Goal: Task Accomplishment & Management: Manage account settings

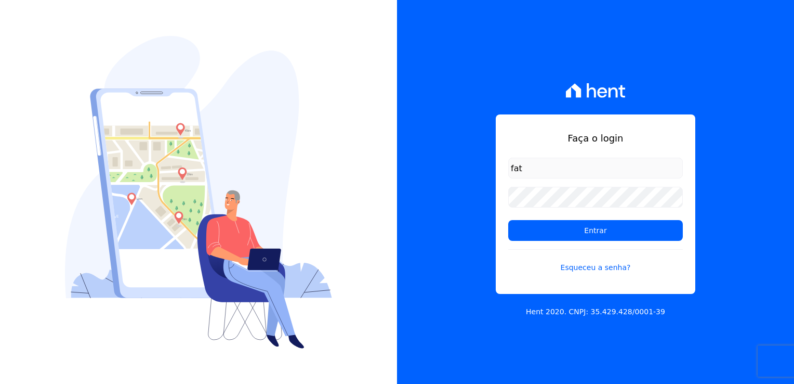
type input "[EMAIL_ADDRESS][DOMAIN_NAME]"
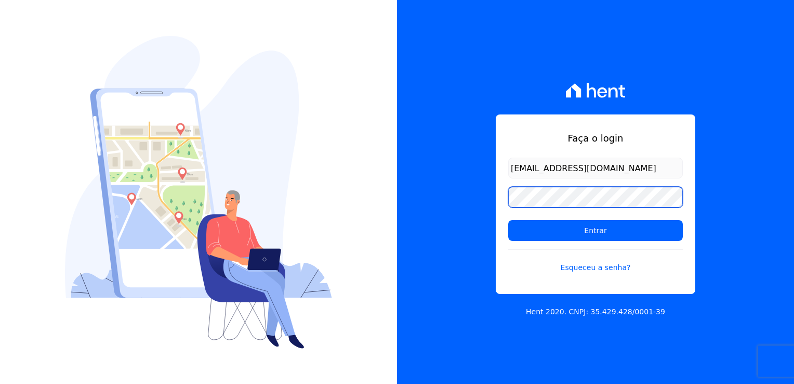
click at [508, 220] on input "Entrar" at bounding box center [595, 230] width 175 height 21
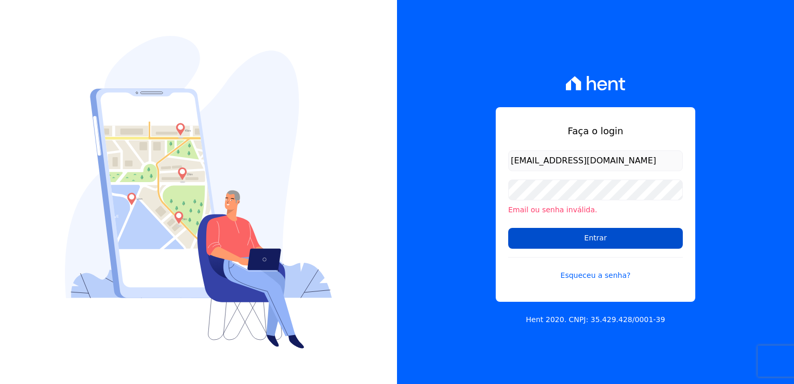
click at [617, 240] on input "Entrar" at bounding box center [595, 238] width 175 height 21
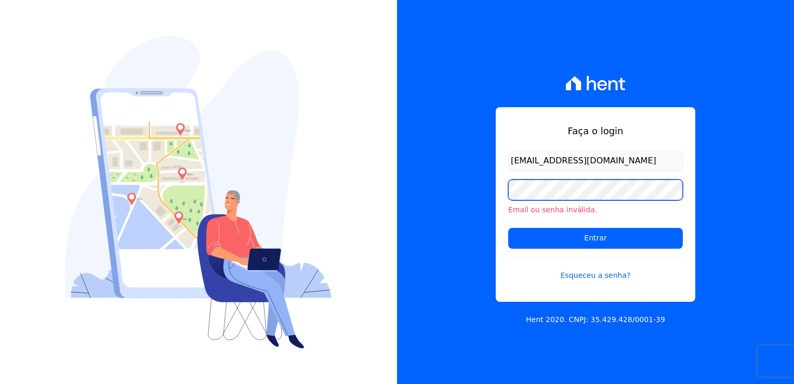
click at [508, 228] on input "Entrar" at bounding box center [595, 238] width 175 height 21
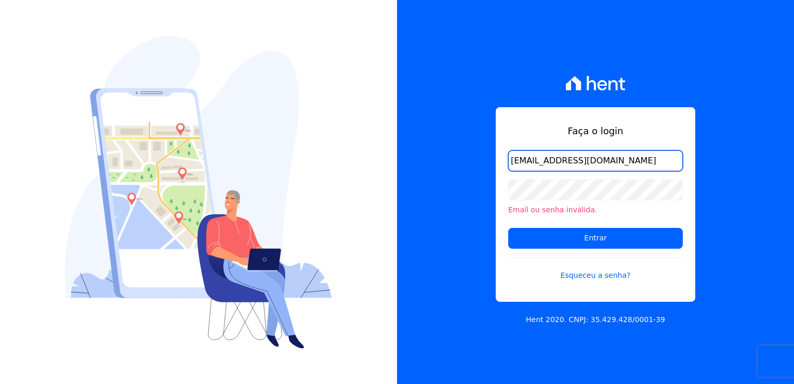
drag, startPoint x: 638, startPoint y: 160, endPoint x: 391, endPoint y: 157, distance: 247.4
click at [391, 157] on div "Faça o login faturamentohurb@gmail.com Email ou senha inválida. Entrar Esqueceu…" at bounding box center [397, 192] width 794 height 384
type input "diretoria@grupohurb.com"
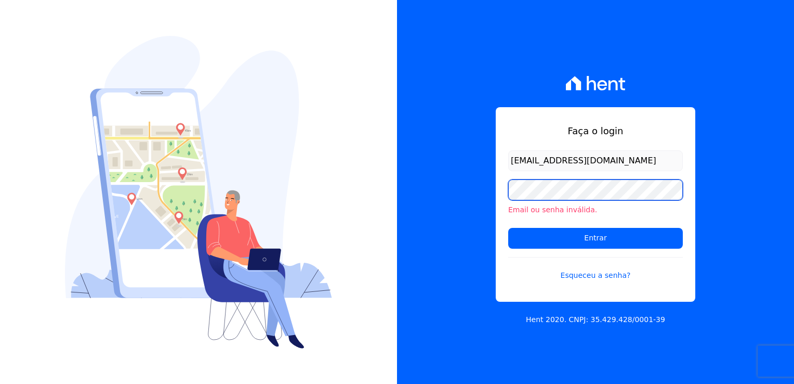
click at [508, 228] on input "Entrar" at bounding box center [595, 238] width 175 height 21
